Goal: Information Seeking & Learning: Stay updated

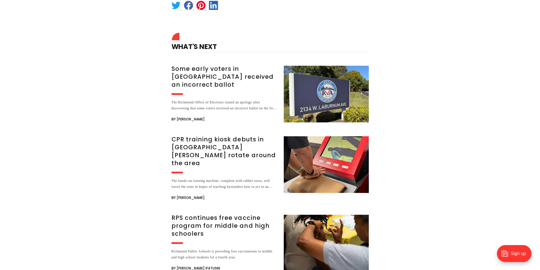
scroll to position [1077, 0]
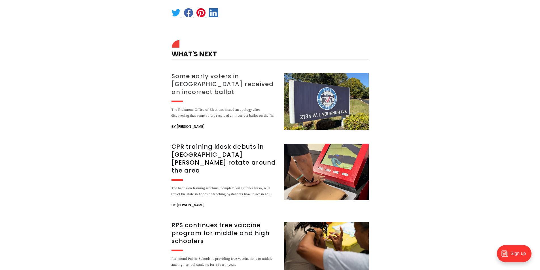
click at [193, 72] on h3 "Some early voters in [GEOGRAPHIC_DATA] received an incorrect ballot" at bounding box center [223, 84] width 105 height 24
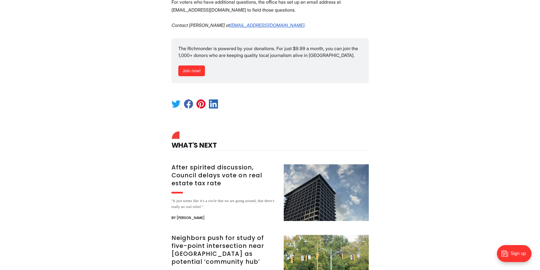
scroll to position [822, 0]
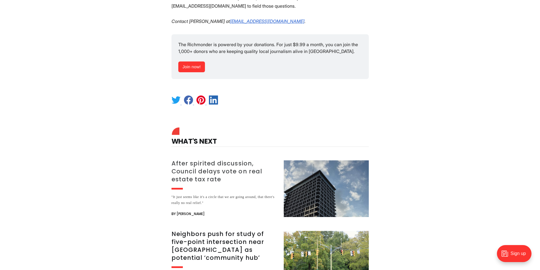
click at [222, 159] on h3 "After spirited discussion, Council delays vote on real estate tax rate" at bounding box center [223, 171] width 105 height 24
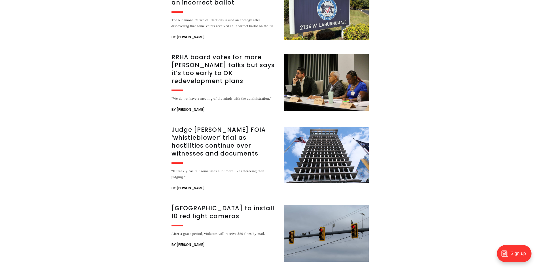
scroll to position [992, 0]
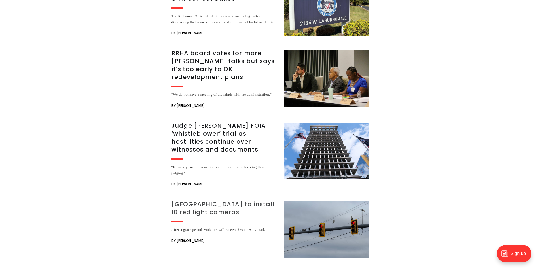
click at [188, 200] on h3 "Richmond to install 10 red light cameras" at bounding box center [223, 208] width 105 height 16
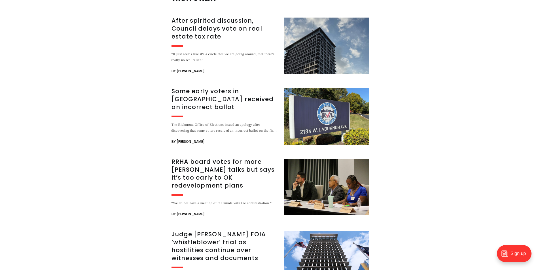
scroll to position [850, 0]
